Goal: Navigation & Orientation: Understand site structure

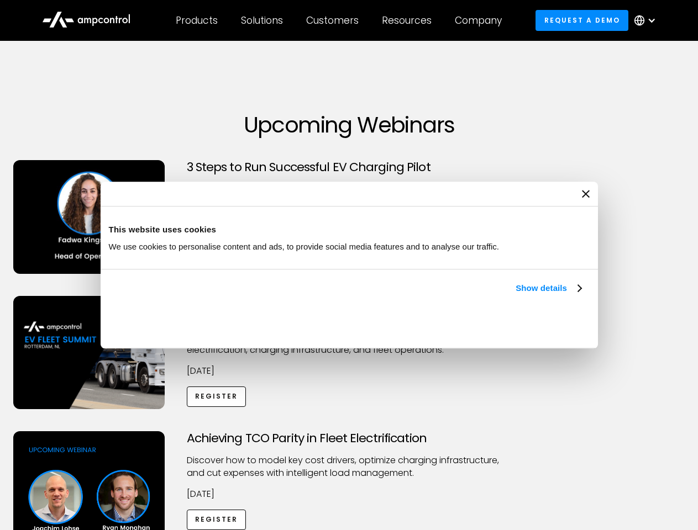
click at [515, 295] on link "Show details" at bounding box center [547, 288] width 65 height 13
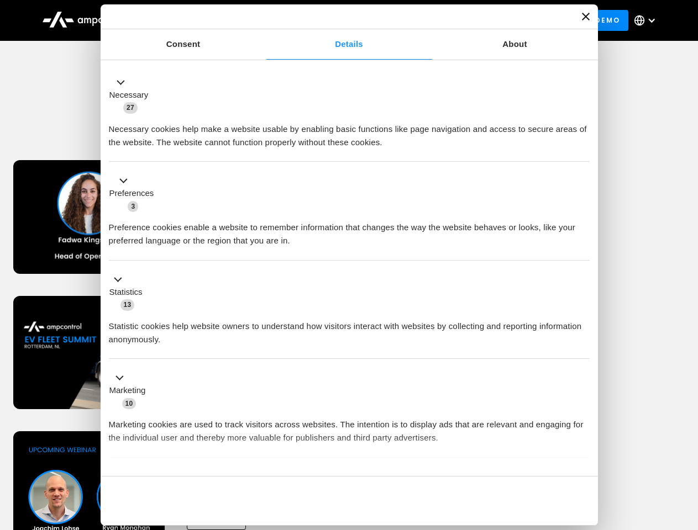
click at [582, 149] on div "Necessary cookies help make a website usable by enabling basic functions like p…" at bounding box center [349, 131] width 481 height 35
click at [685, 445] on div "Achieving TCO Parity in Fleet Electrification Discover how to model key cost dr…" at bounding box center [349, 517] width 694 height 173
click at [340, 20] on div "Customers" at bounding box center [332, 20] width 52 height 12
click at [196, 20] on div "Products" at bounding box center [197, 20] width 42 height 12
click at [262, 20] on div "Solutions" at bounding box center [262, 20] width 42 height 12
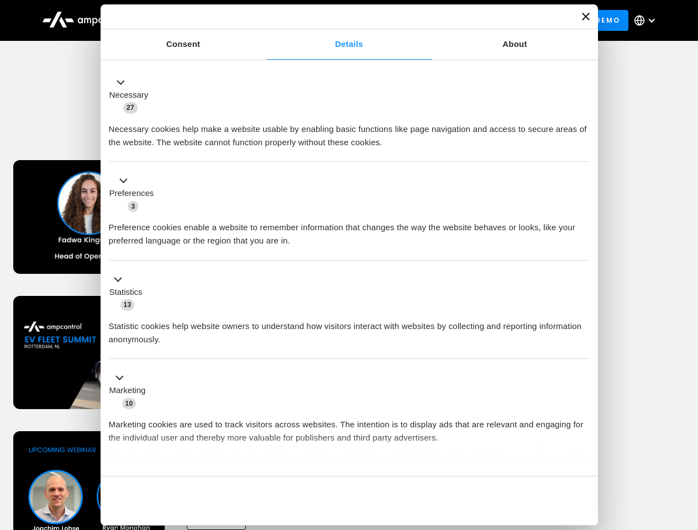
click at [334, 20] on div "Customers" at bounding box center [332, 20] width 52 height 12
click at [409, 20] on div "Resources" at bounding box center [407, 20] width 50 height 12
click at [482, 20] on div "Company" at bounding box center [478, 20] width 47 height 12
click at [647, 20] on div at bounding box center [651, 20] width 9 height 9
